Goal: Information Seeking & Learning: Learn about a topic

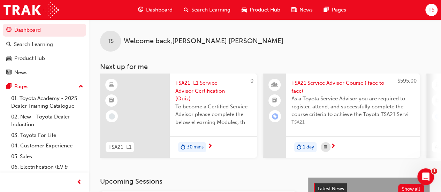
click at [165, 11] on span "Dashboard" at bounding box center [159, 10] width 26 height 8
click at [162, 6] on div "Dashboard" at bounding box center [155, 10] width 46 height 14
click at [205, 9] on span "Search Learning" at bounding box center [210, 10] width 39 height 8
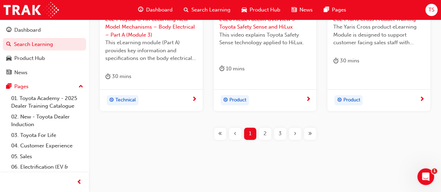
scroll to position [397, 0]
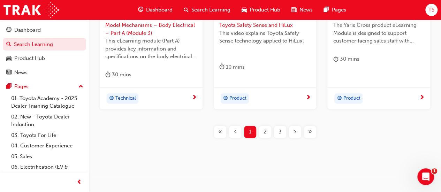
click at [266, 128] on div "2" at bounding box center [265, 132] width 12 height 12
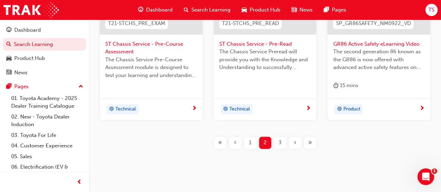
scroll to position [371, 0]
click at [281, 141] on span "3" at bounding box center [280, 142] width 3 height 8
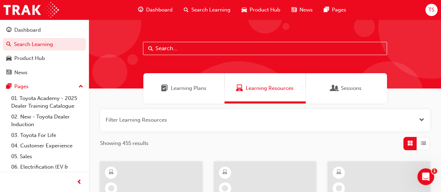
click at [191, 91] on span "Learning Plans" at bounding box center [189, 88] width 36 height 8
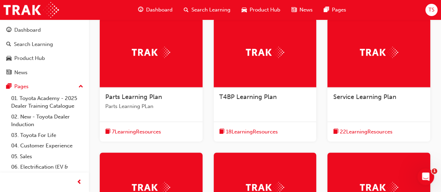
scroll to position [144, 0]
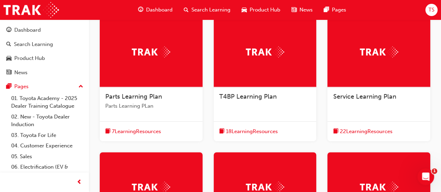
click at [358, 125] on div "22 Learning Resources" at bounding box center [378, 131] width 103 height 20
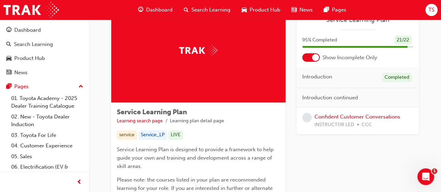
scroll to position [38, 0]
click at [341, 119] on link "Confident Customer Conversations" at bounding box center [357, 117] width 86 height 6
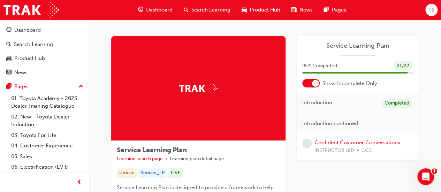
click at [200, 7] on span "Search Learning" at bounding box center [210, 10] width 39 height 8
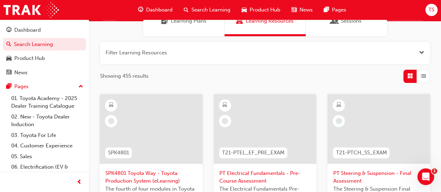
scroll to position [58, 0]
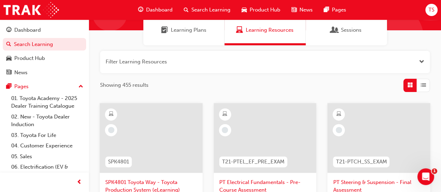
click at [193, 33] on span "Learning Plans" at bounding box center [189, 30] width 36 height 8
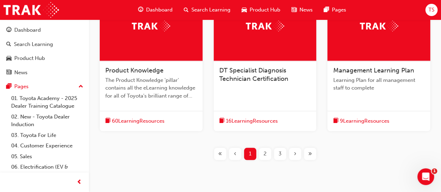
scroll to position [306, 0]
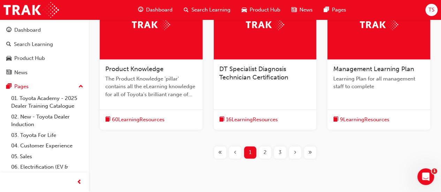
click at [266, 153] on span "2" at bounding box center [265, 152] width 3 height 8
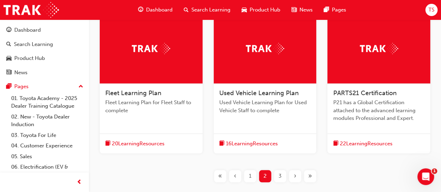
click at [277, 177] on div "3" at bounding box center [280, 176] width 12 height 12
